Goal: Task Accomplishment & Management: Manage account settings

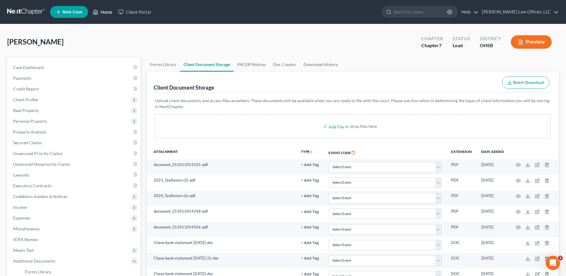
click at [102, 11] on link "Home" at bounding box center [102, 12] width 25 height 11
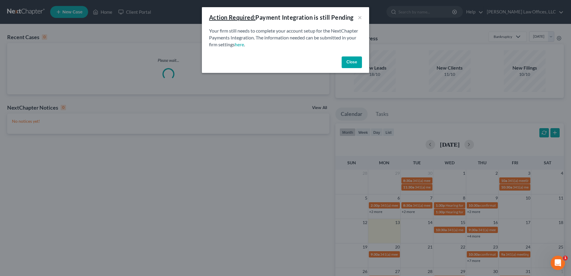
click at [353, 60] on button "Close" at bounding box center [351, 62] width 20 height 12
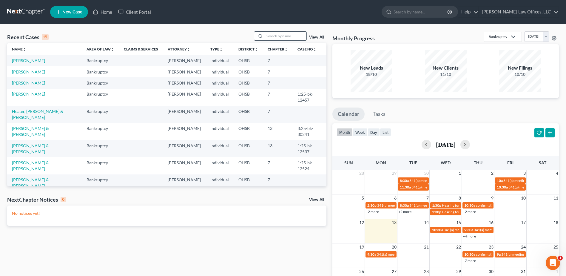
click at [274, 35] on input "search" at bounding box center [286, 36] width 42 height 9
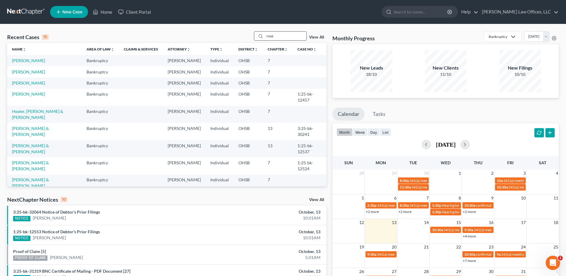
type input "rose"
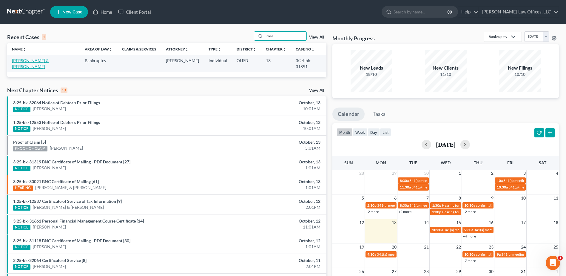
click at [41, 63] on link "[PERSON_NAME] & [PERSON_NAME]" at bounding box center [30, 63] width 37 height 11
select select "4"
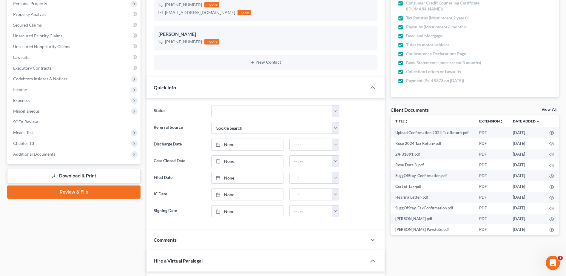
scroll to position [119, 0]
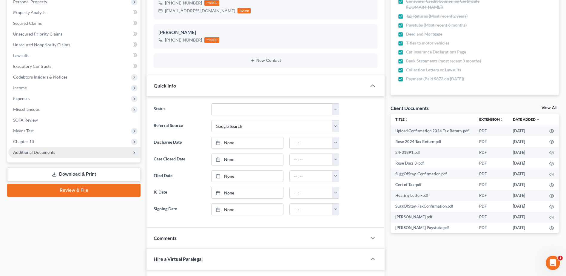
click at [52, 155] on span "Additional Documents" at bounding box center [74, 152] width 132 height 11
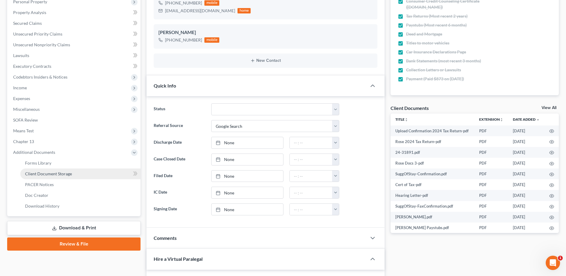
click at [69, 174] on span "Client Document Storage" at bounding box center [48, 173] width 47 height 5
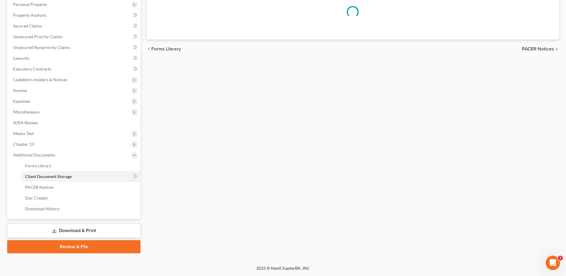
scroll to position [94, 0]
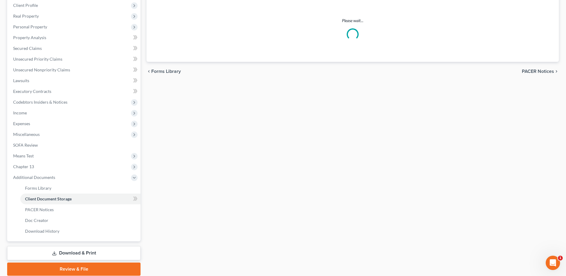
select select "52"
select select "7"
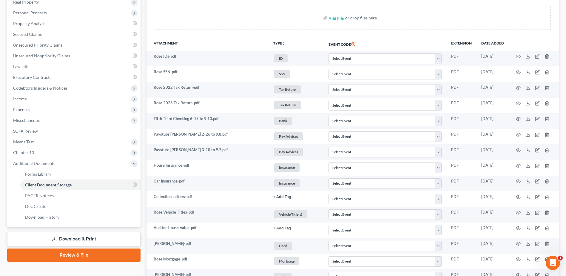
scroll to position [209, 0]
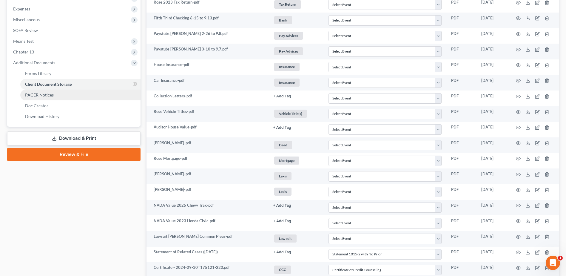
click at [61, 98] on link "PACER Notices" at bounding box center [80, 95] width 120 height 11
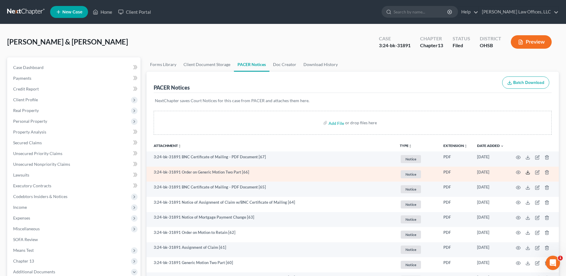
click at [527, 172] on icon at bounding box center [528, 172] width 5 height 5
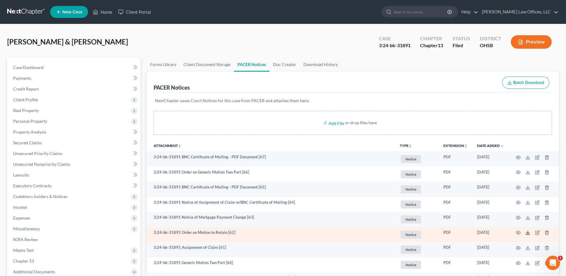
click at [527, 232] on icon at bounding box center [528, 232] width 5 height 5
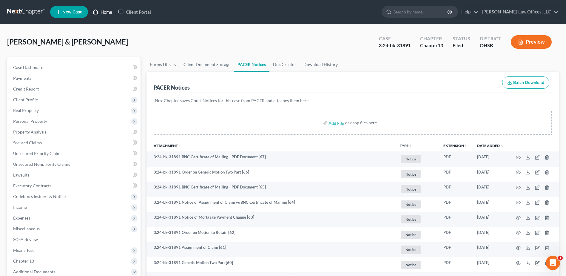
click at [105, 11] on link "Home" at bounding box center [102, 12] width 25 height 11
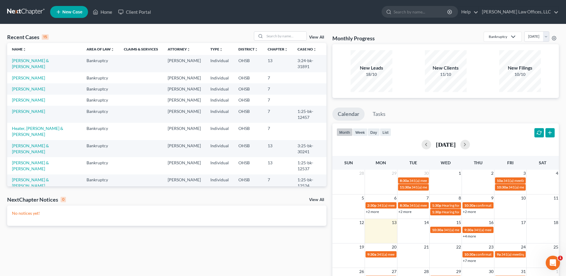
click at [321, 37] on link "View All" at bounding box center [316, 37] width 15 height 4
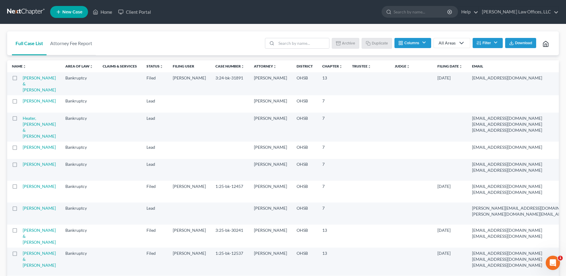
click at [482, 44] on button "Filter" at bounding box center [488, 43] width 30 height 10
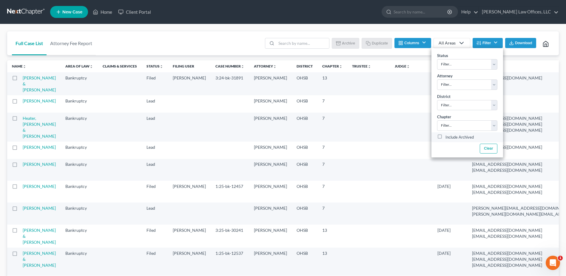
click at [446, 136] on label "Include Archived" at bounding box center [460, 137] width 28 height 7
click at [448, 136] on input "Include Archived" at bounding box center [450, 136] width 4 height 4
checkbox input "true"
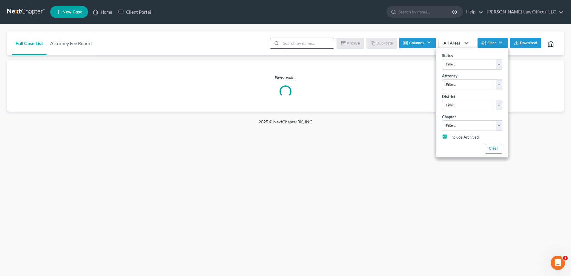
click at [306, 42] on input "search" at bounding box center [307, 43] width 53 height 10
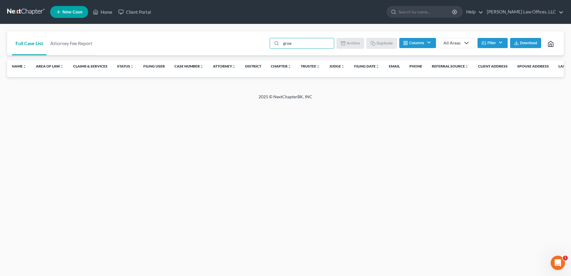
type input "gro"
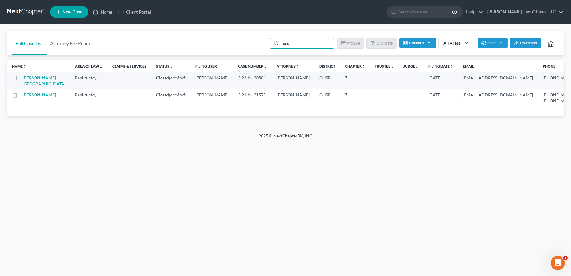
click at [27, 84] on link "[PERSON_NAME][GEOGRAPHIC_DATA]" at bounding box center [44, 80] width 43 height 11
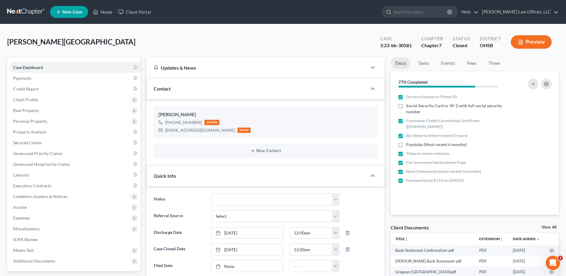
scroll to position [209, 0]
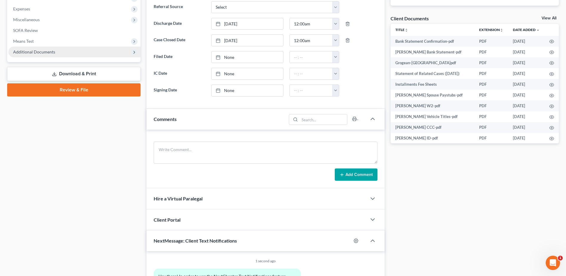
click at [39, 52] on span "Additional Documents" at bounding box center [34, 51] width 42 height 5
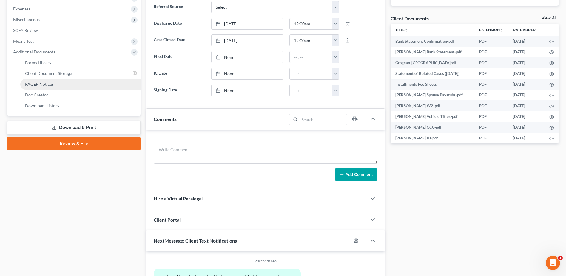
click at [38, 82] on span "PACER Notices" at bounding box center [39, 83] width 29 height 5
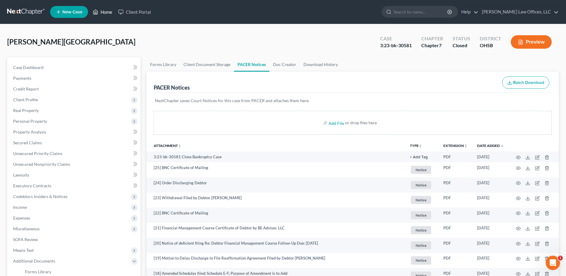
click at [104, 13] on link "Home" at bounding box center [102, 12] width 25 height 11
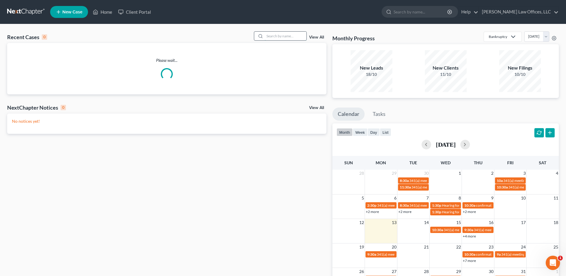
click at [278, 36] on input "search" at bounding box center [286, 36] width 42 height 9
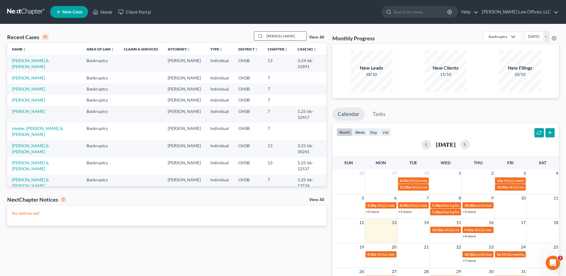
type input "[PERSON_NAME]"
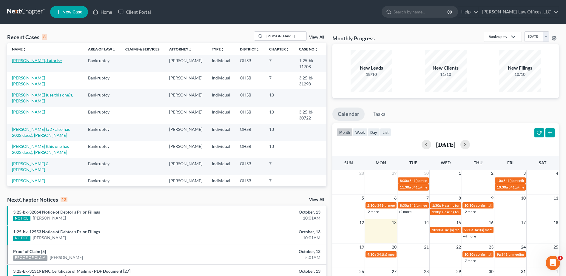
click at [35, 61] on link "[PERSON_NAME], Latorise" at bounding box center [37, 60] width 50 height 5
select select "4"
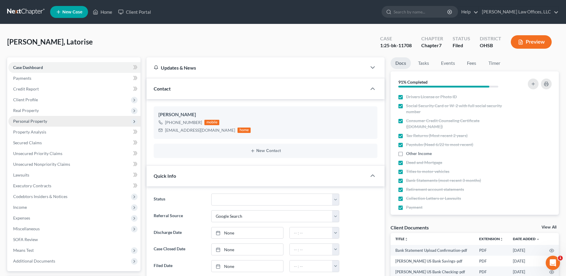
click at [39, 121] on span "Personal Property" at bounding box center [30, 120] width 34 height 5
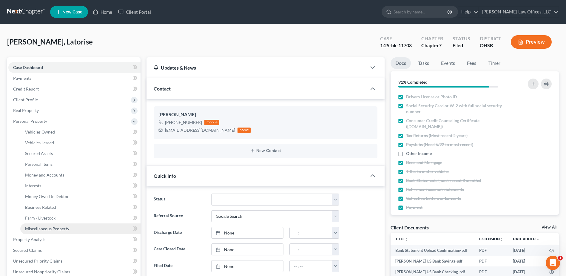
click at [41, 227] on span "Miscellaneous Property" at bounding box center [47, 228] width 44 height 5
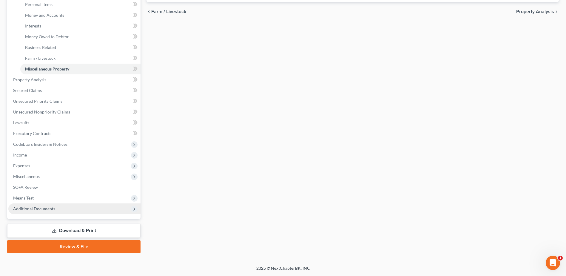
click at [73, 212] on span "Additional Documents" at bounding box center [74, 208] width 132 height 11
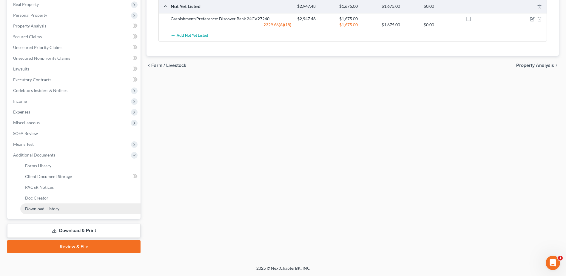
scroll to position [106, 0]
click at [66, 188] on link "PACER Notices" at bounding box center [80, 187] width 120 height 11
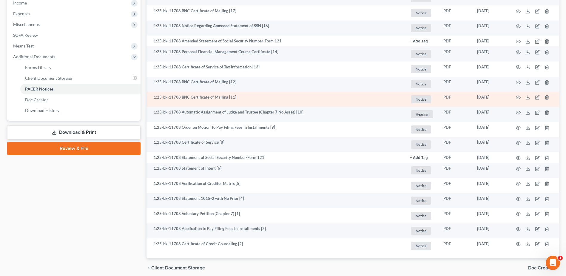
scroll to position [169, 0]
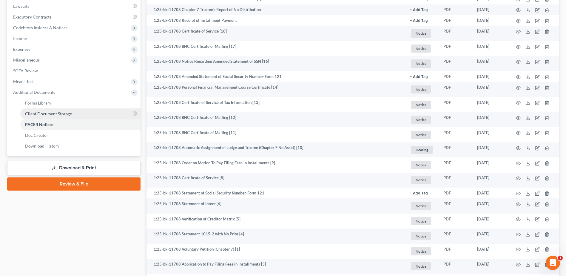
click at [50, 110] on link "Client Document Storage" at bounding box center [80, 113] width 120 height 11
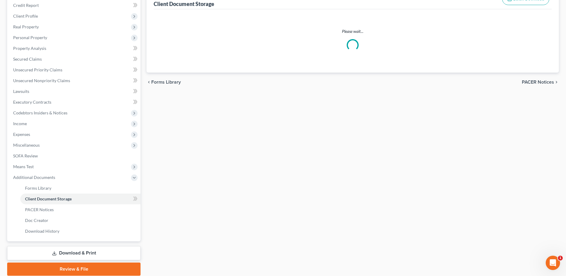
scroll to position [21, 0]
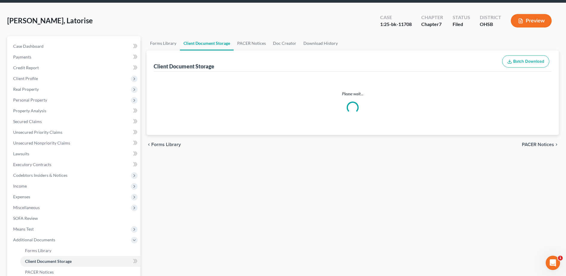
select select "7"
select select "37"
select select "52"
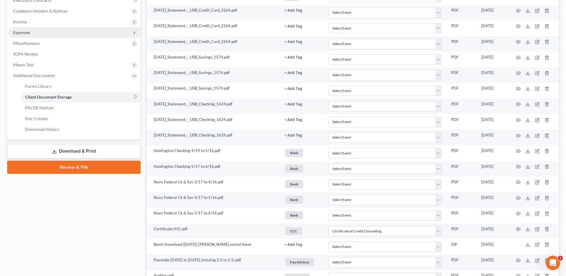
scroll to position [68, 0]
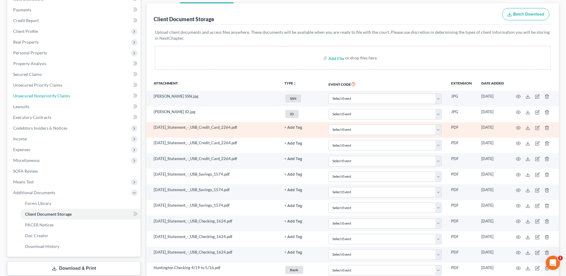
drag, startPoint x: 38, startPoint y: 93, endPoint x: 268, endPoint y: 132, distance: 233.0
click at [38, 93] on span "Unsecured Nonpriority Claims" at bounding box center [41, 95] width 57 height 5
